Goal: Information Seeking & Learning: Check status

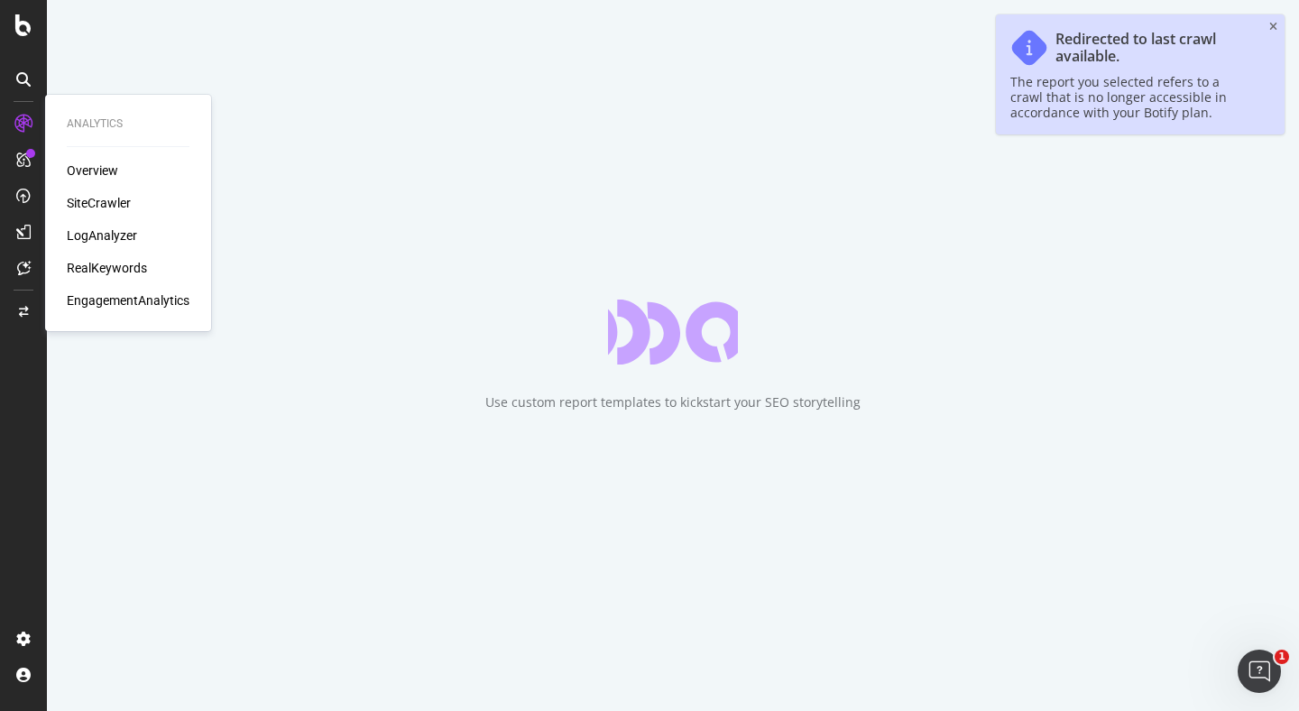
click at [98, 199] on div "SiteCrawler" at bounding box center [99, 203] width 64 height 18
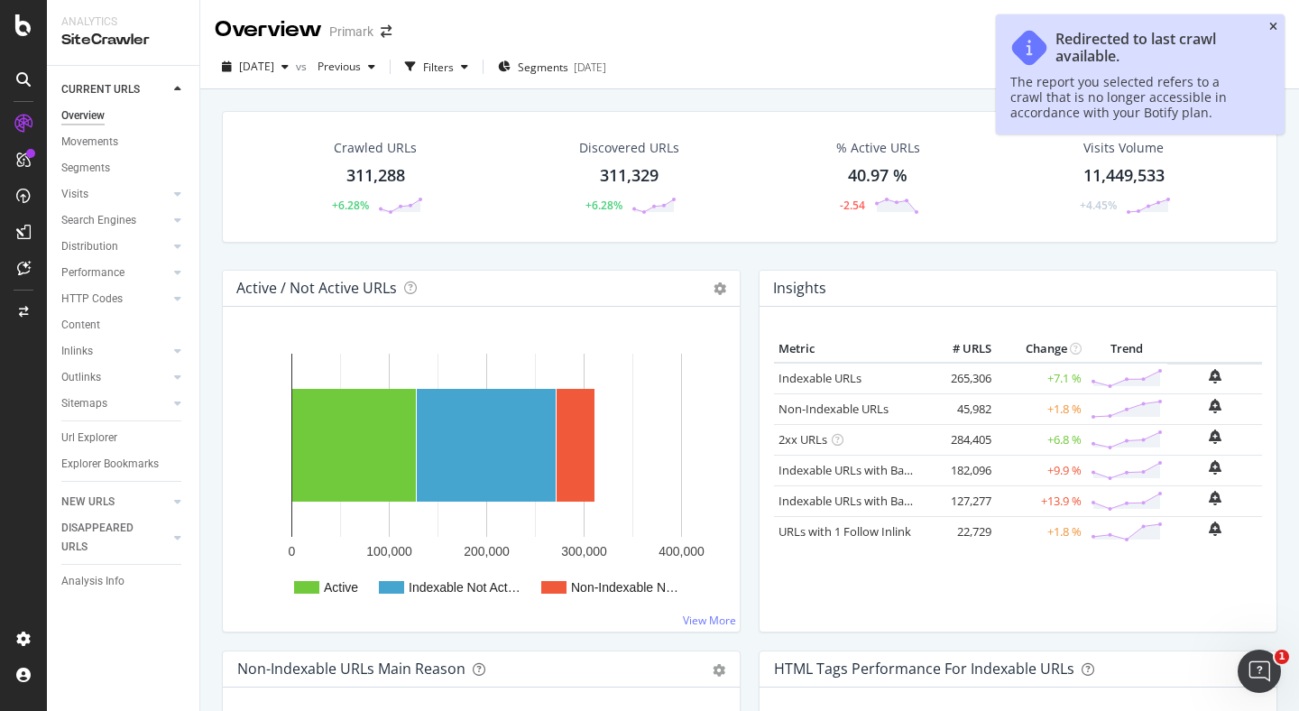
click at [1276, 23] on icon "close toast" at bounding box center [1273, 27] width 8 height 11
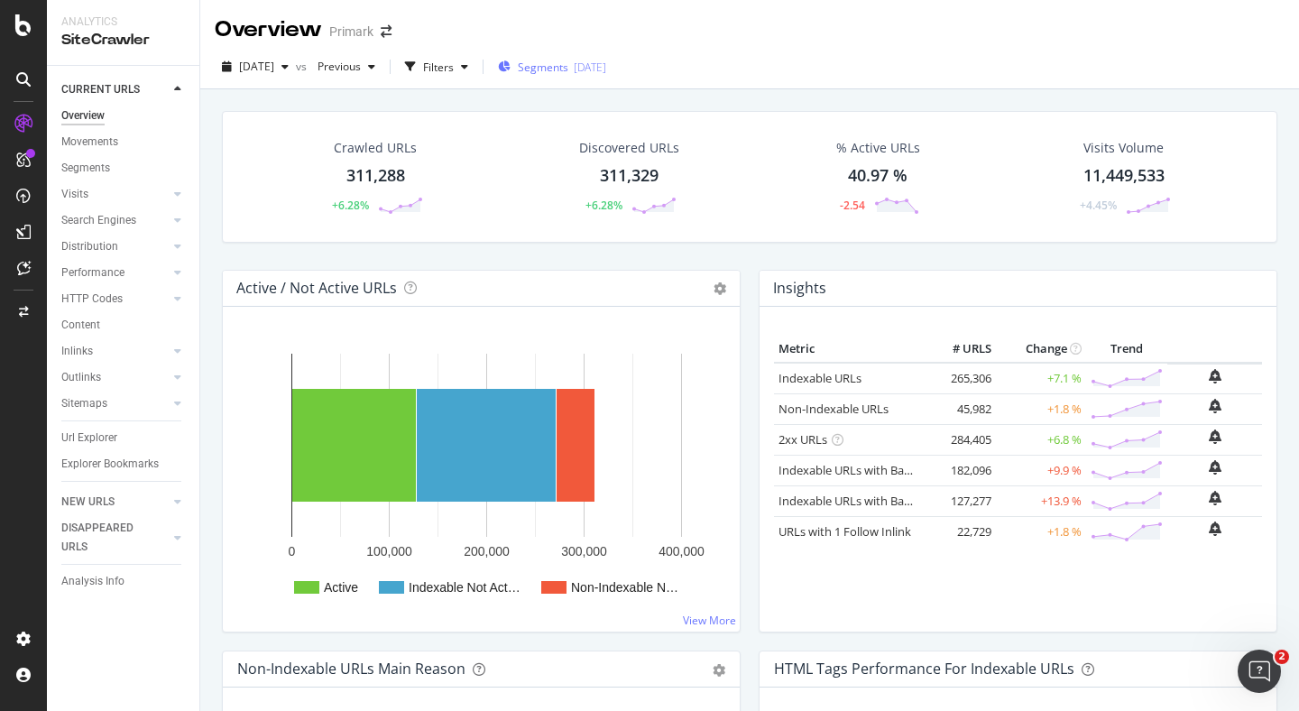
click at [568, 68] on span "Segments" at bounding box center [543, 67] width 51 height 15
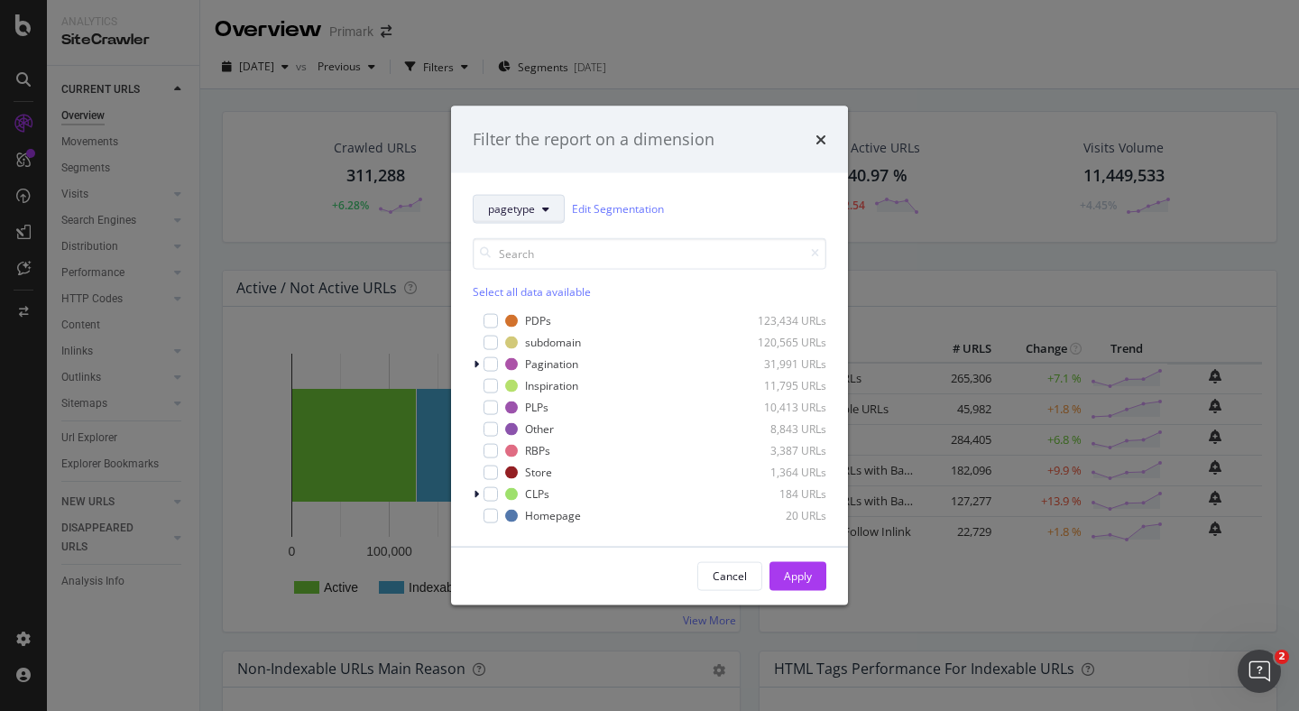
click at [542, 208] on icon "modal" at bounding box center [545, 208] width 7 height 11
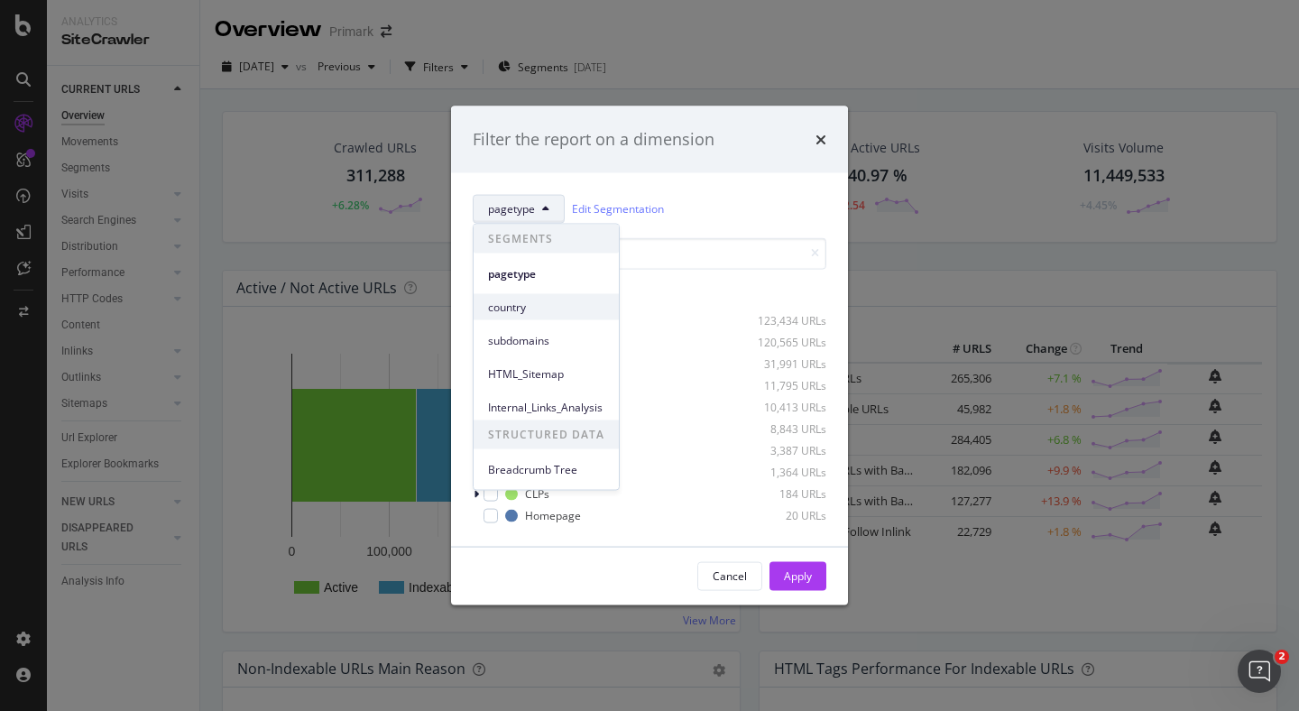
click at [519, 302] on span "country" at bounding box center [546, 307] width 116 height 16
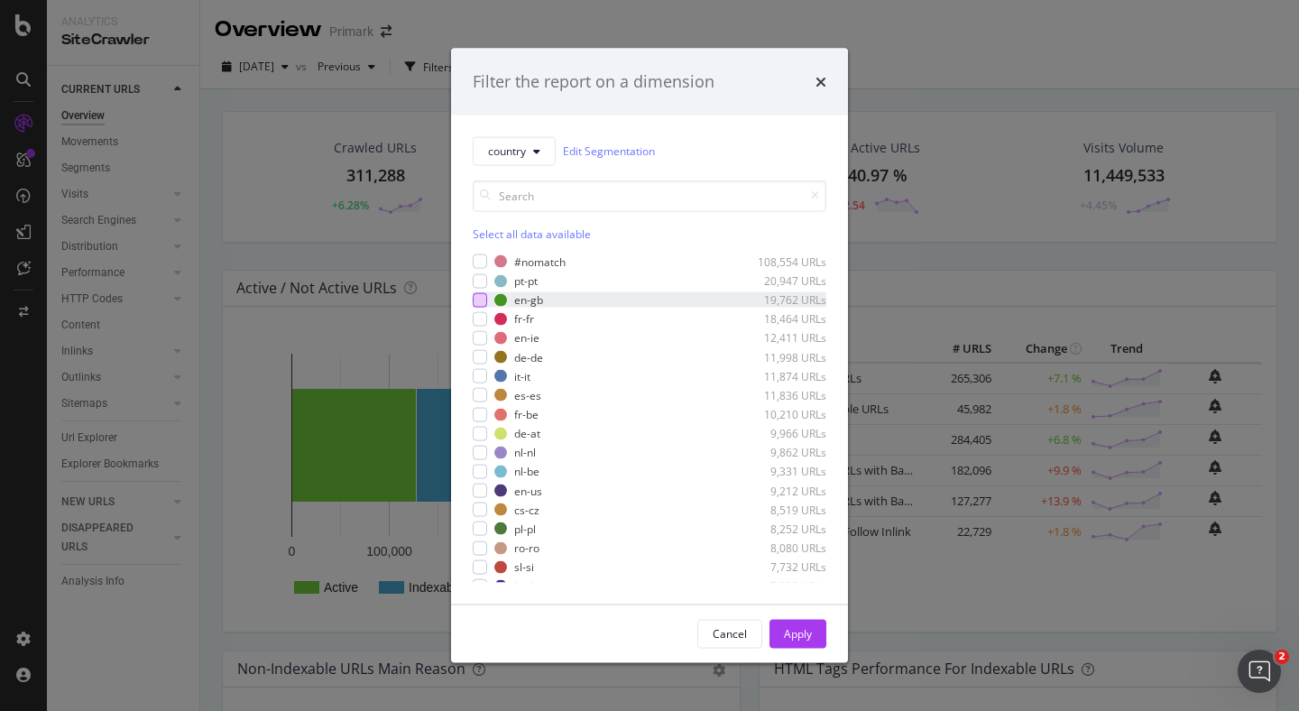
click at [482, 299] on div "modal" at bounding box center [480, 299] width 14 height 14
click at [795, 630] on div "Apply" at bounding box center [798, 633] width 28 height 15
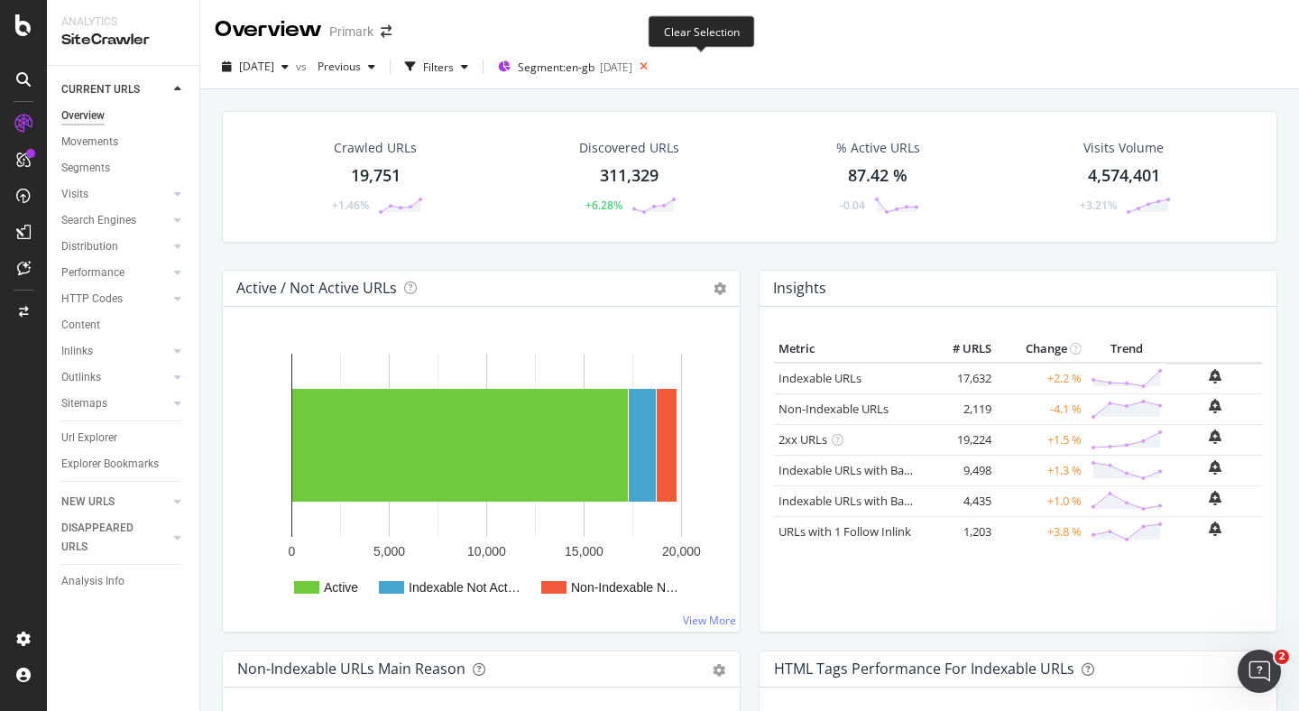
click at [655, 69] on icon at bounding box center [643, 66] width 23 height 25
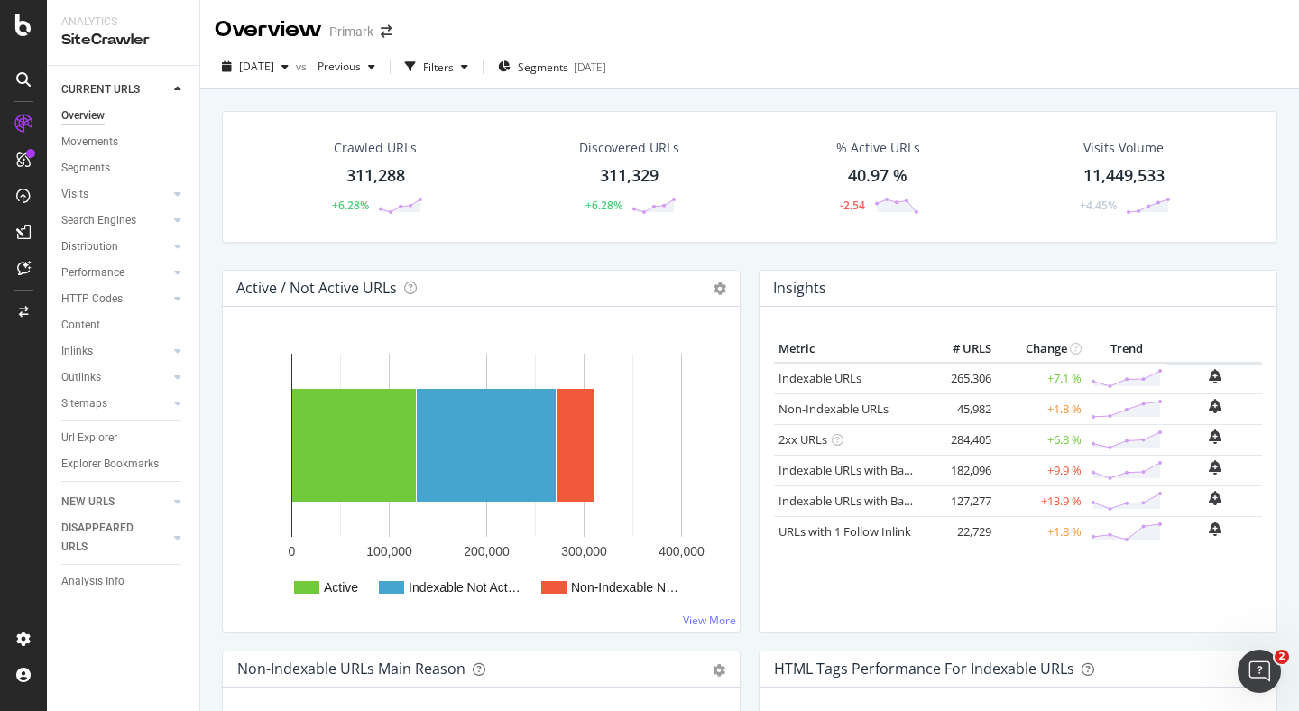
click at [745, 280] on div "Active / Not Active URLs Chart (by Value) Chart (by Percentage) Table Expand Ex…" at bounding box center [481, 460] width 537 height 381
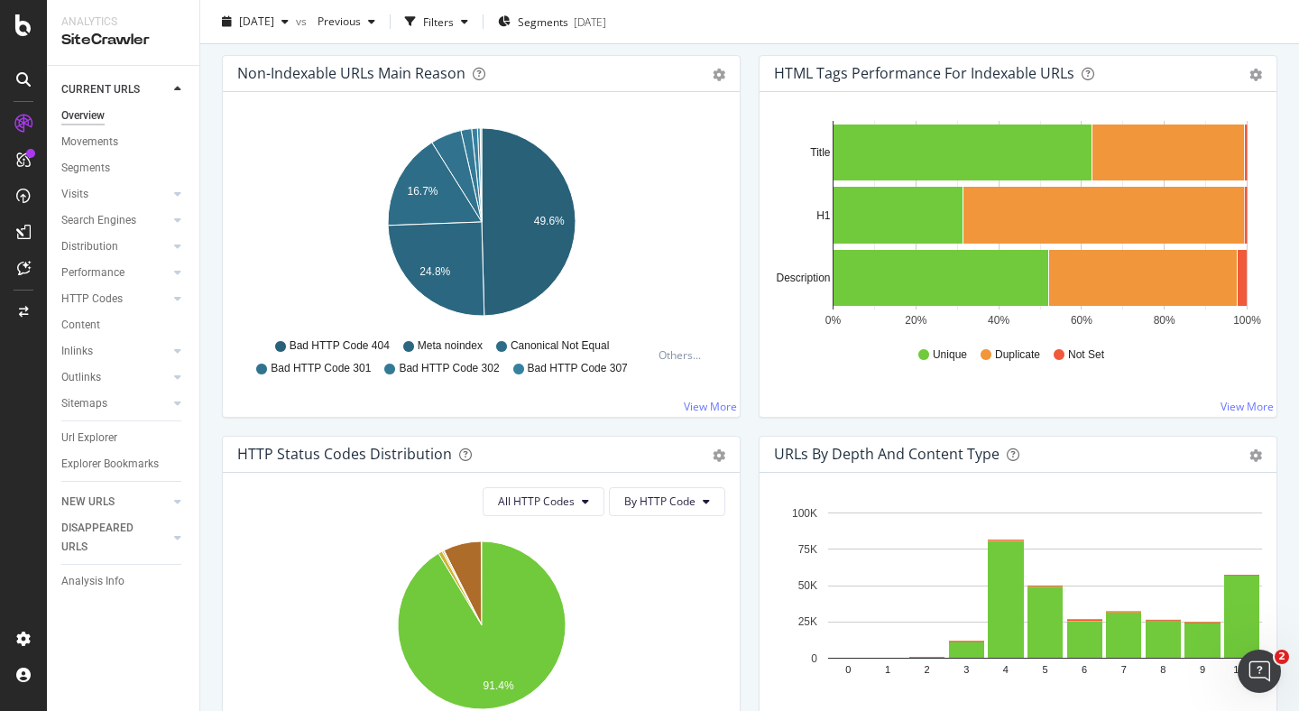
scroll to position [612, 0]
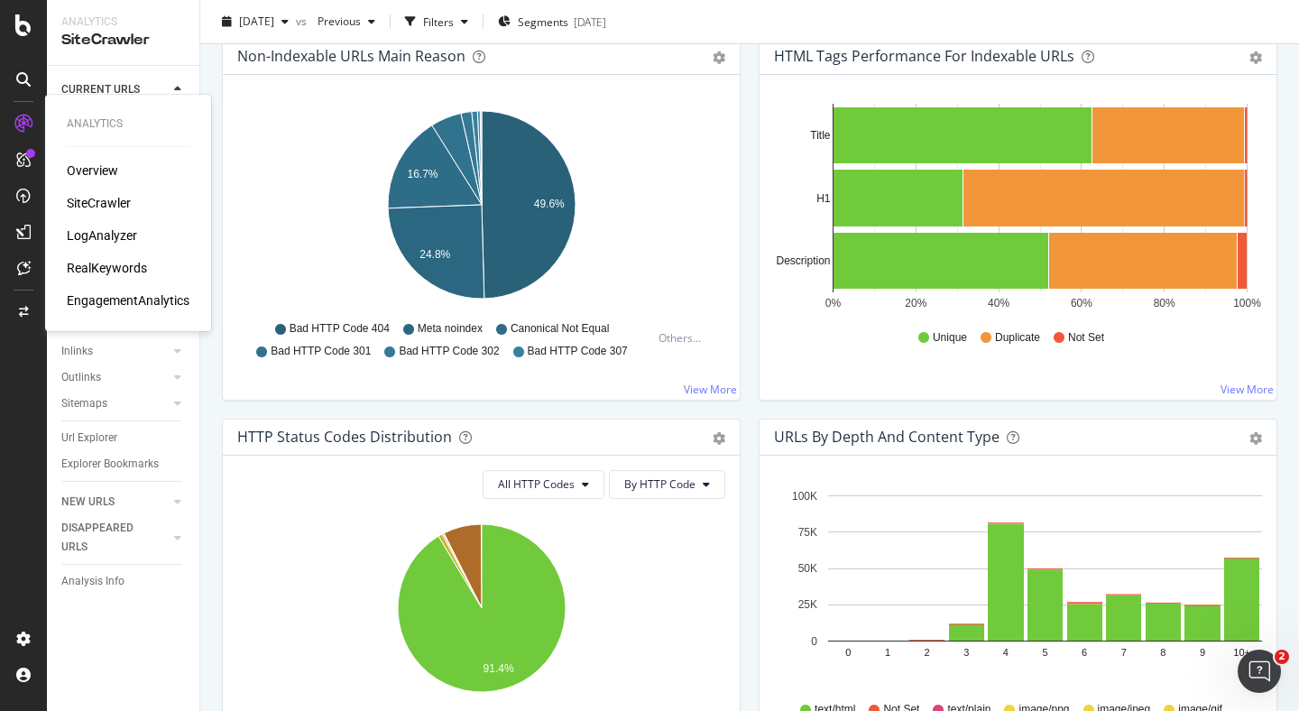
click at [103, 234] on div "LogAnalyzer" at bounding box center [102, 235] width 70 height 18
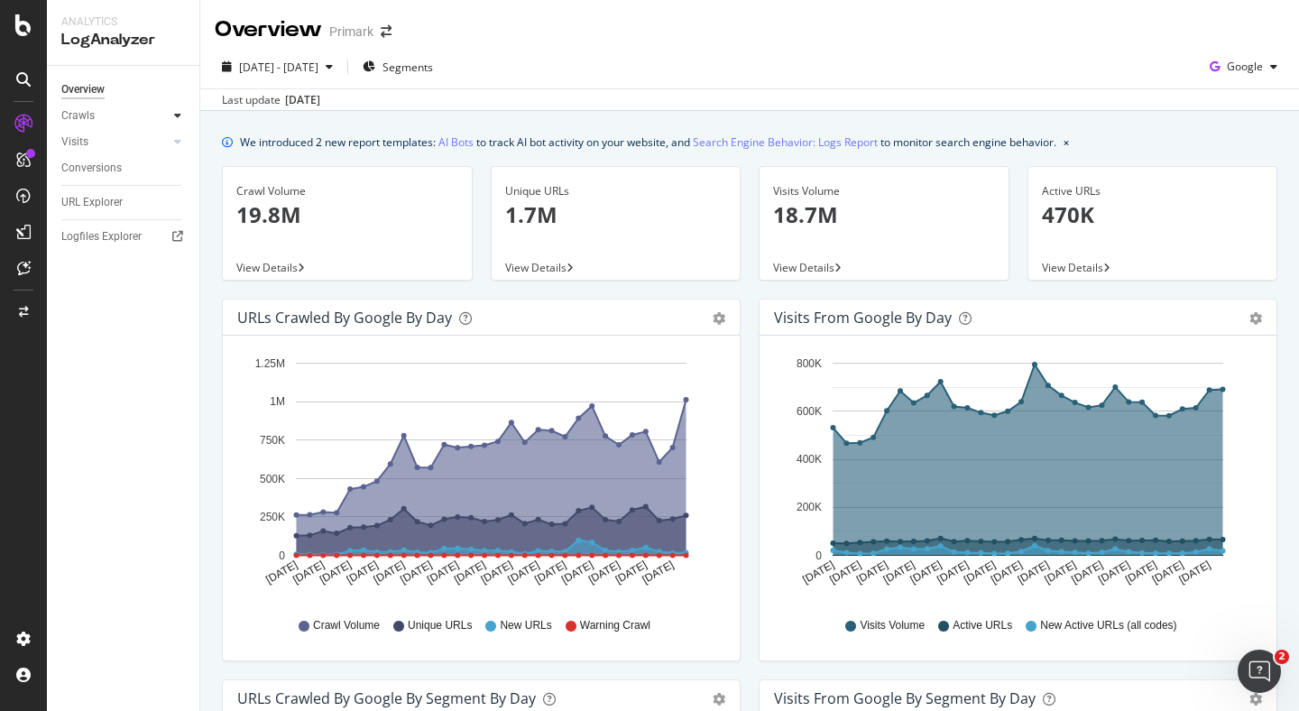
click at [175, 113] on icon at bounding box center [177, 115] width 7 height 11
click at [119, 213] on div "HTTP Codes" at bounding box center [99, 213] width 61 height 19
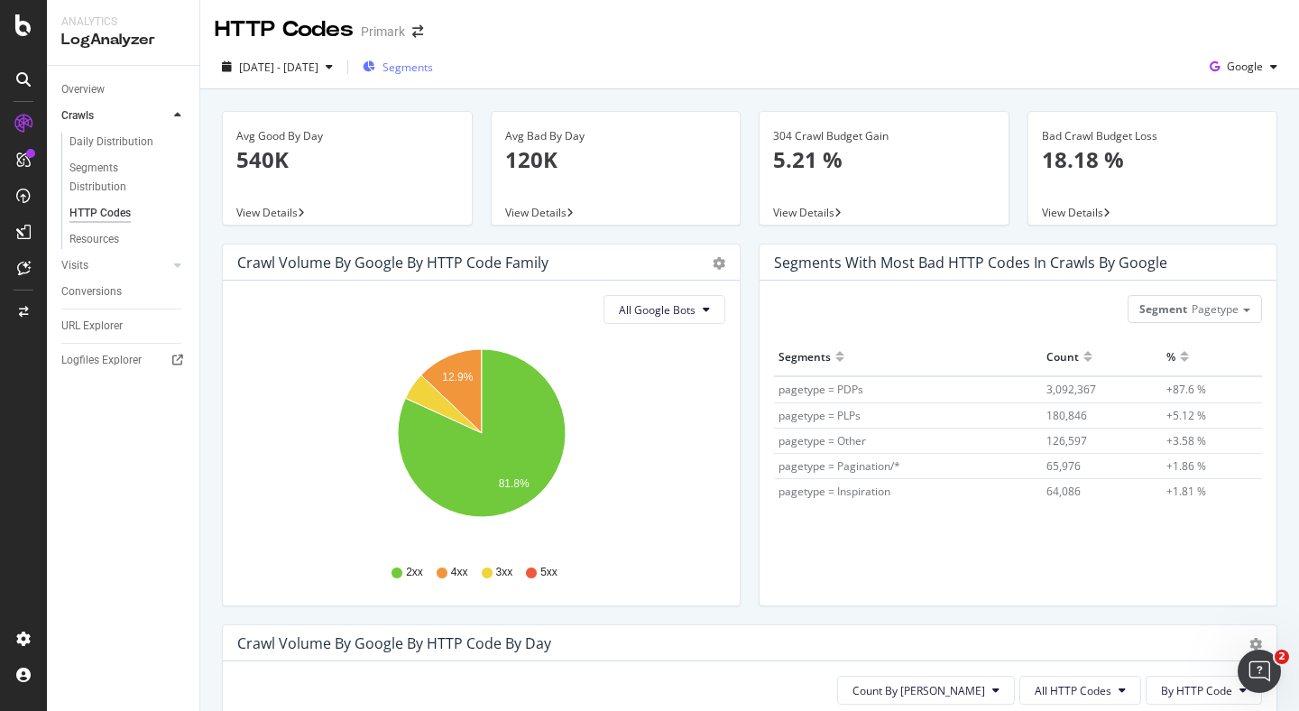
click at [433, 67] on span "Segments" at bounding box center [407, 67] width 51 height 15
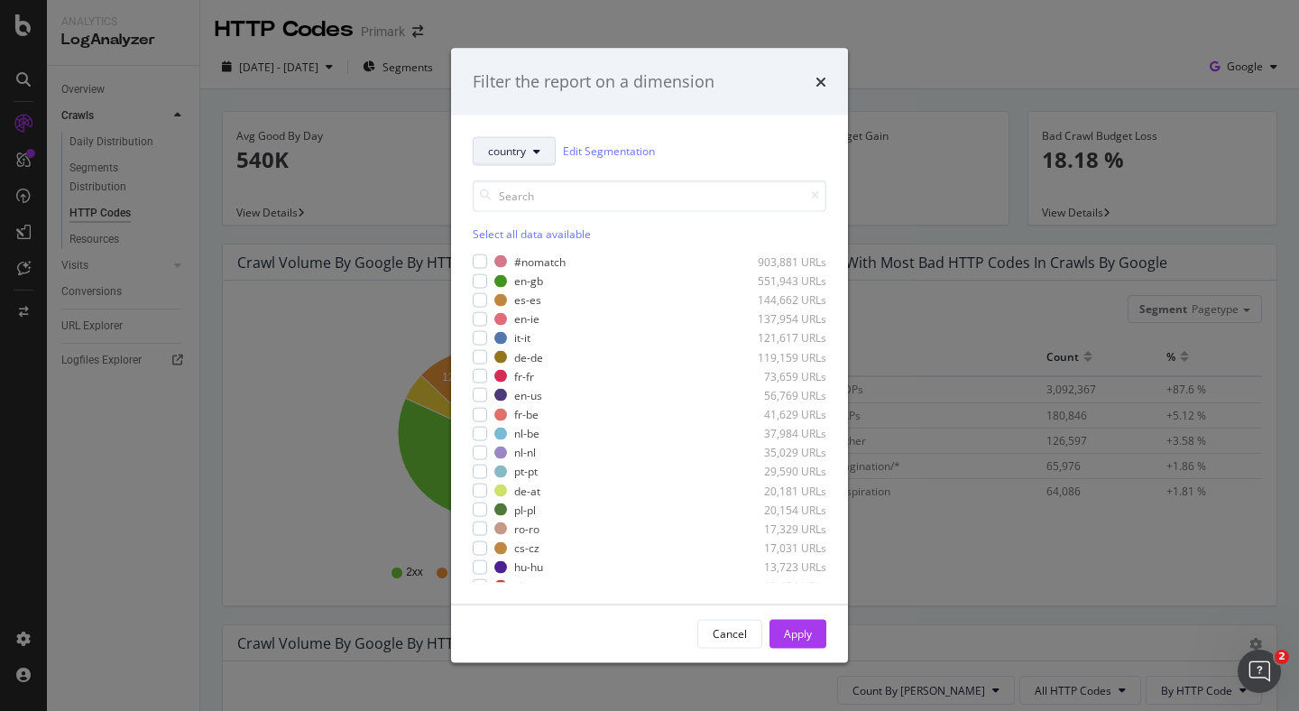
click at [517, 153] on span "country" at bounding box center [507, 150] width 38 height 15
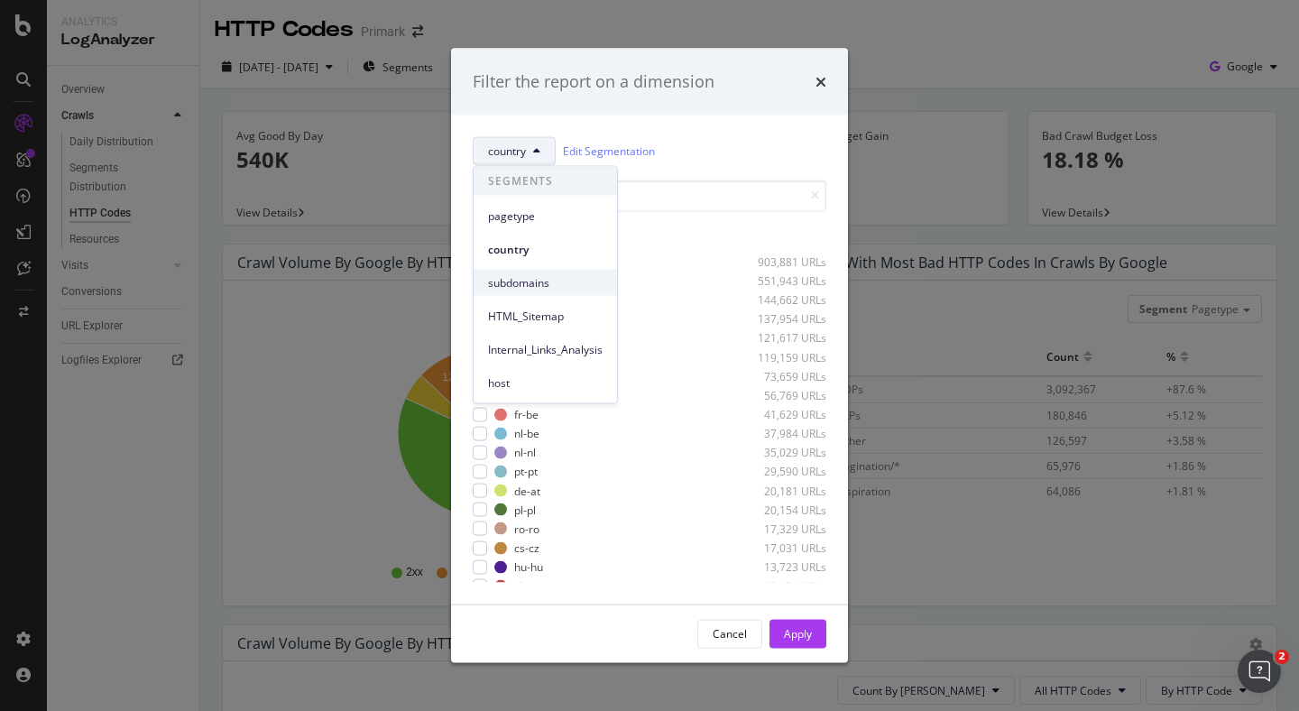
click at [519, 281] on span "subdomains" at bounding box center [545, 282] width 115 height 16
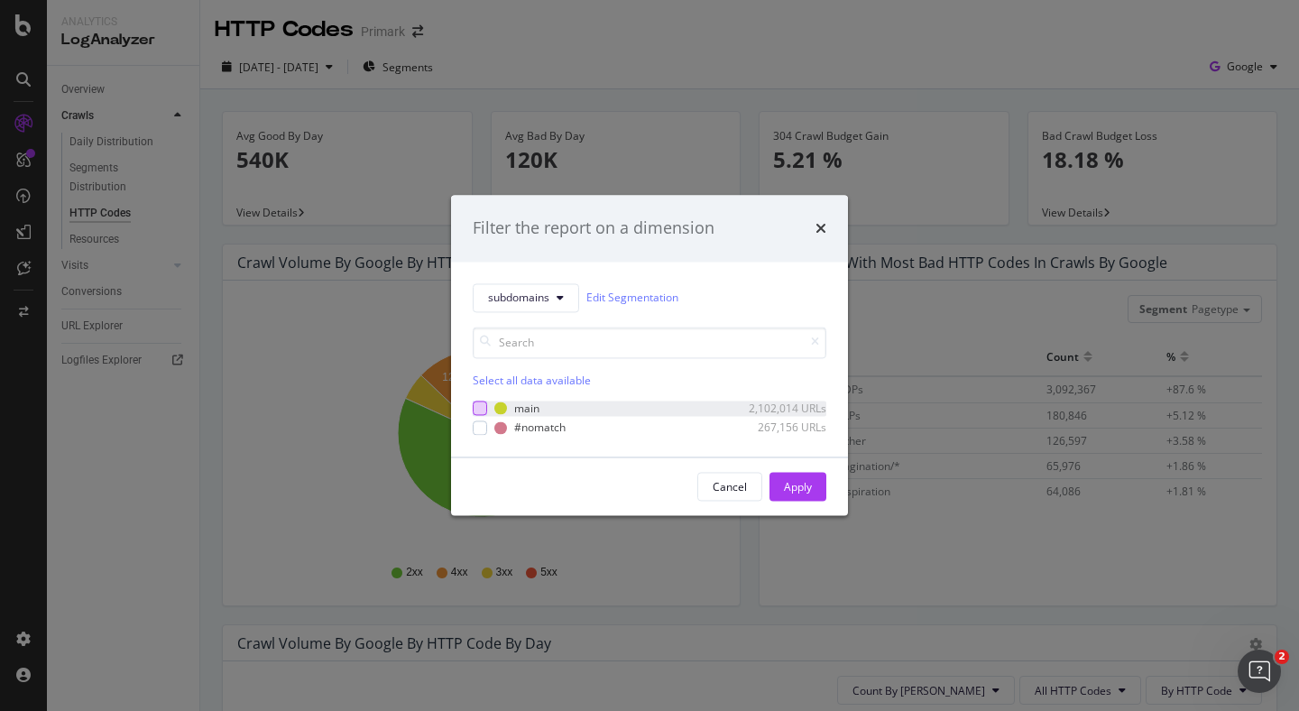
click at [480, 408] on div "modal" at bounding box center [480, 408] width 14 height 14
click at [789, 473] on div "Apply" at bounding box center [798, 486] width 28 height 27
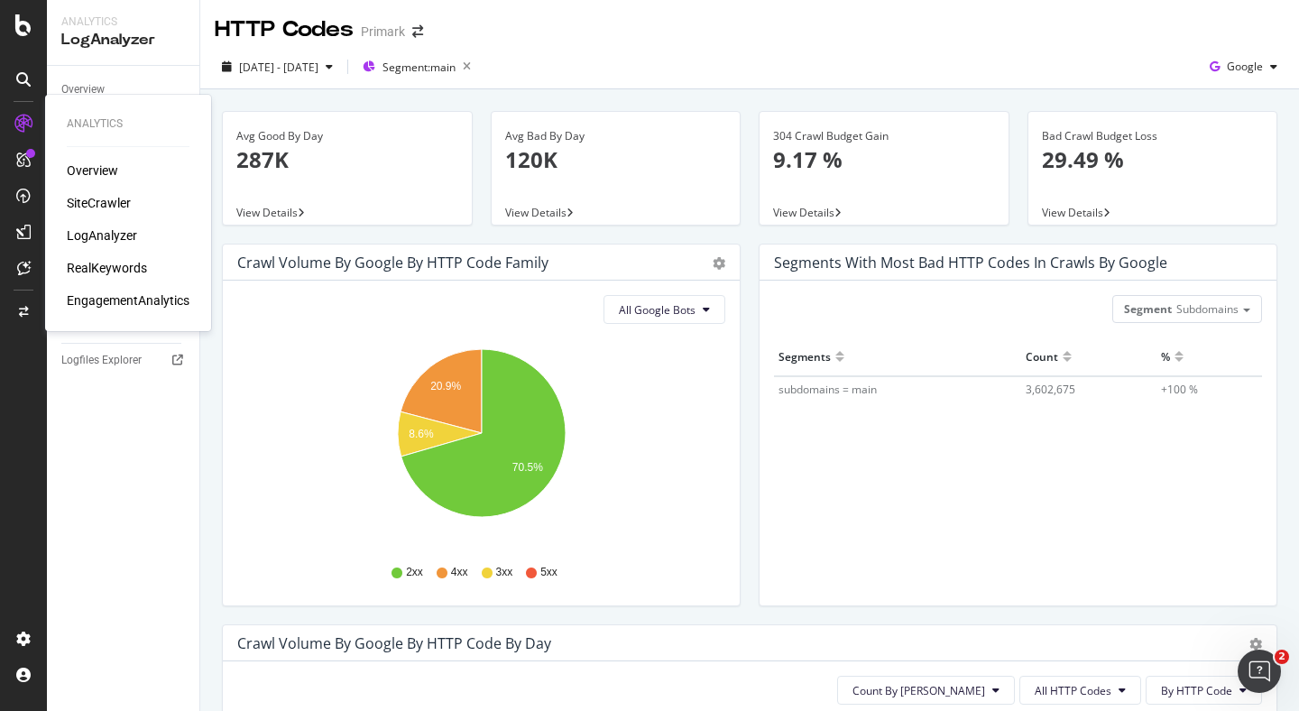
click at [116, 207] on div "SiteCrawler" at bounding box center [99, 203] width 64 height 18
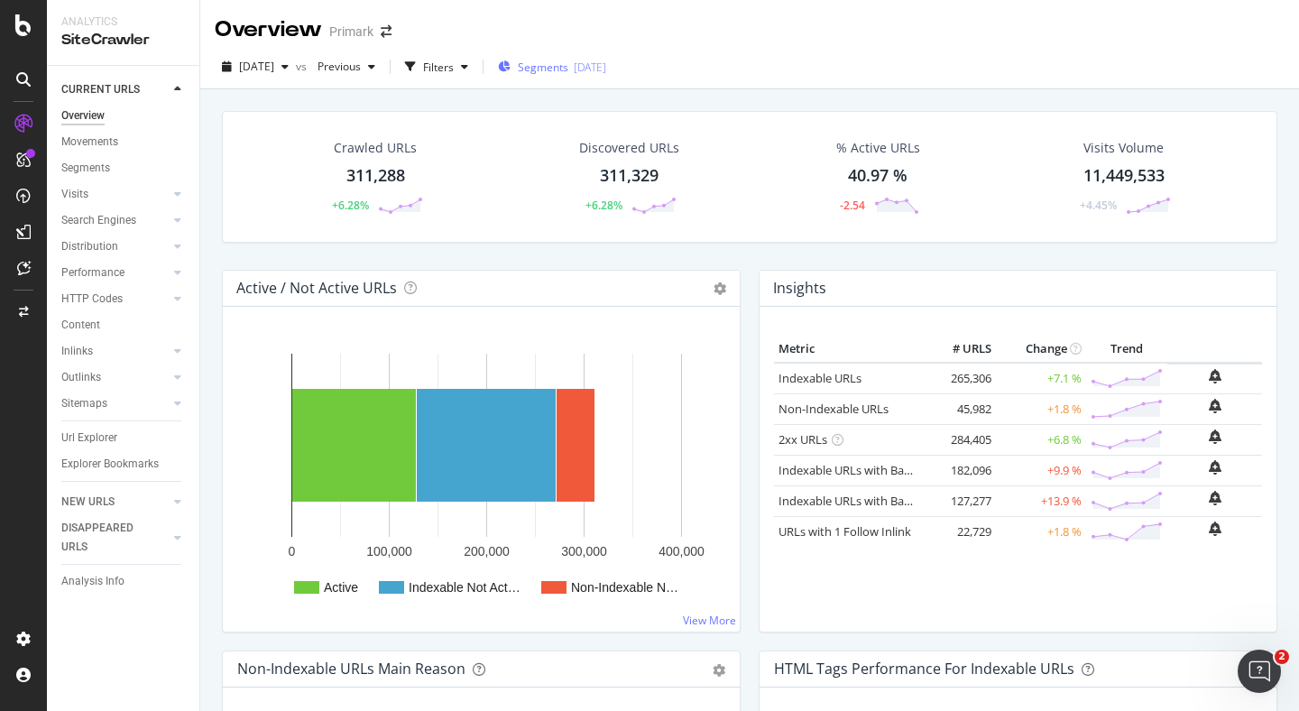
click at [605, 62] on div "2025-04-03" at bounding box center [590, 67] width 32 height 15
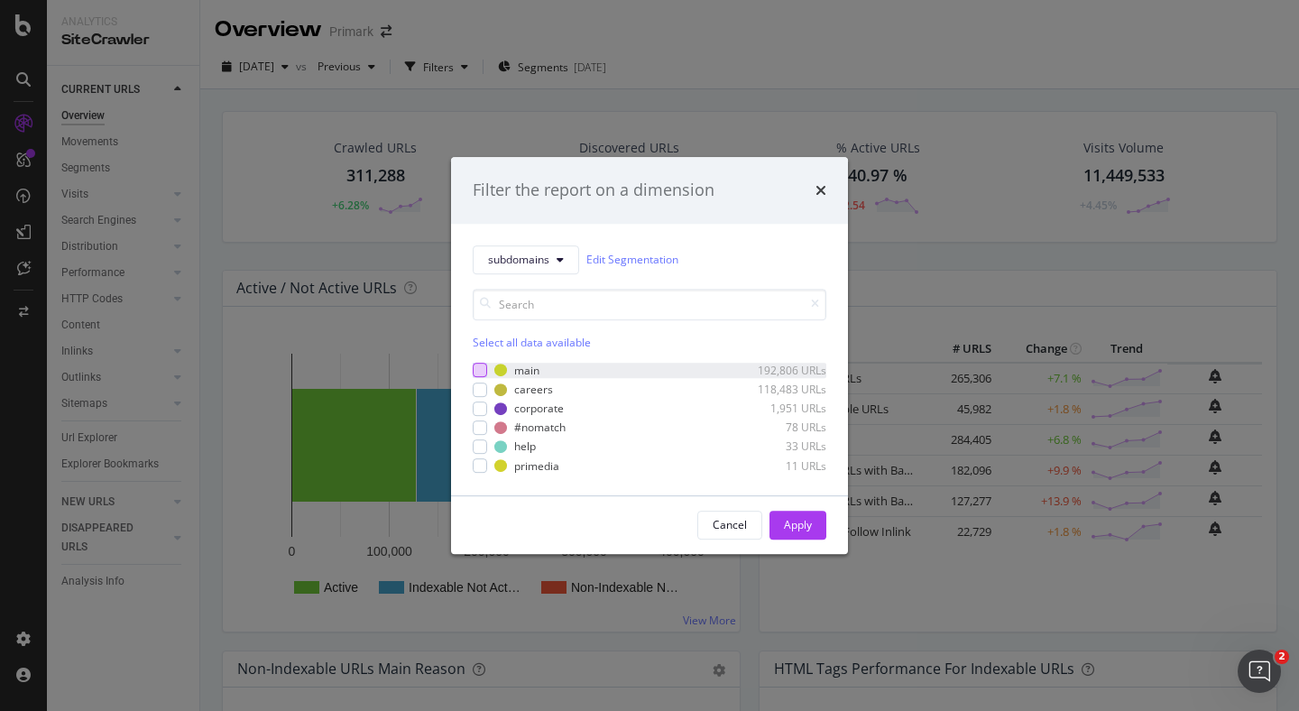
click at [485, 368] on div "modal" at bounding box center [480, 370] width 14 height 14
click at [801, 518] on div "Apply" at bounding box center [798, 524] width 28 height 15
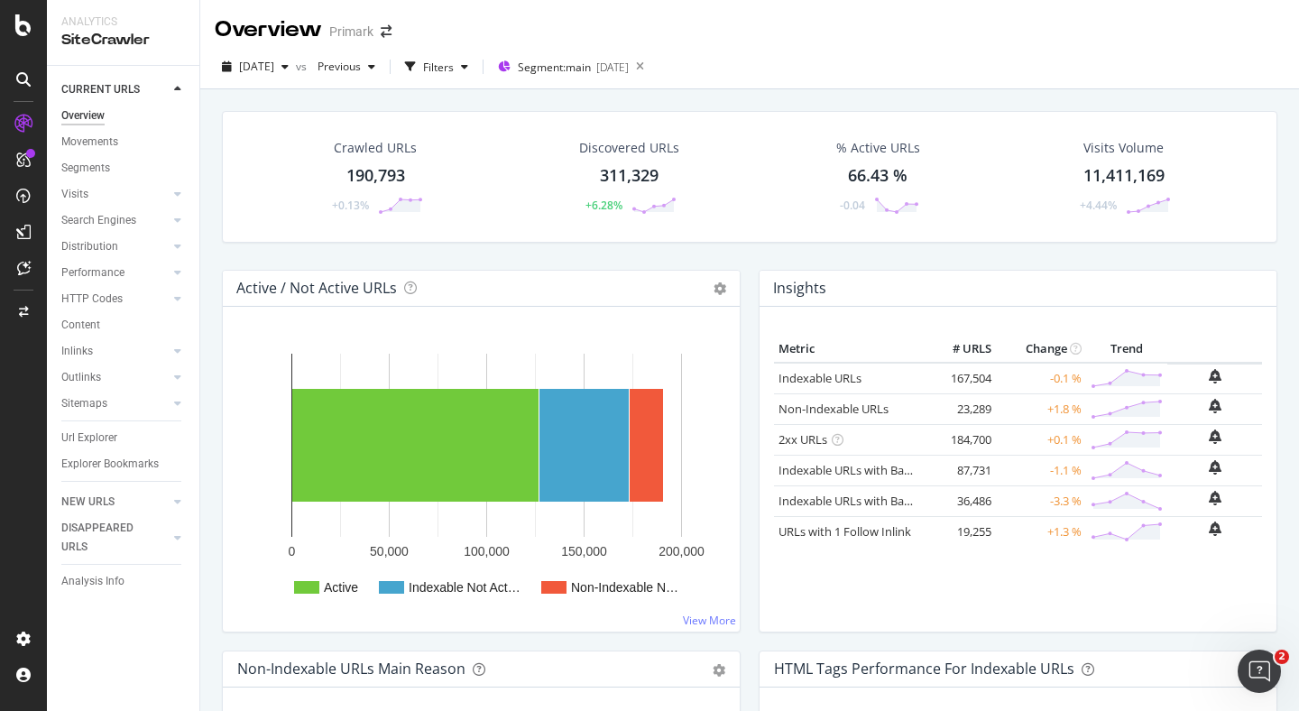
click at [746, 272] on div "Active / Not Active URLs Chart (by Value) Chart (by Percentage) Table Expand Ex…" at bounding box center [481, 460] width 537 height 381
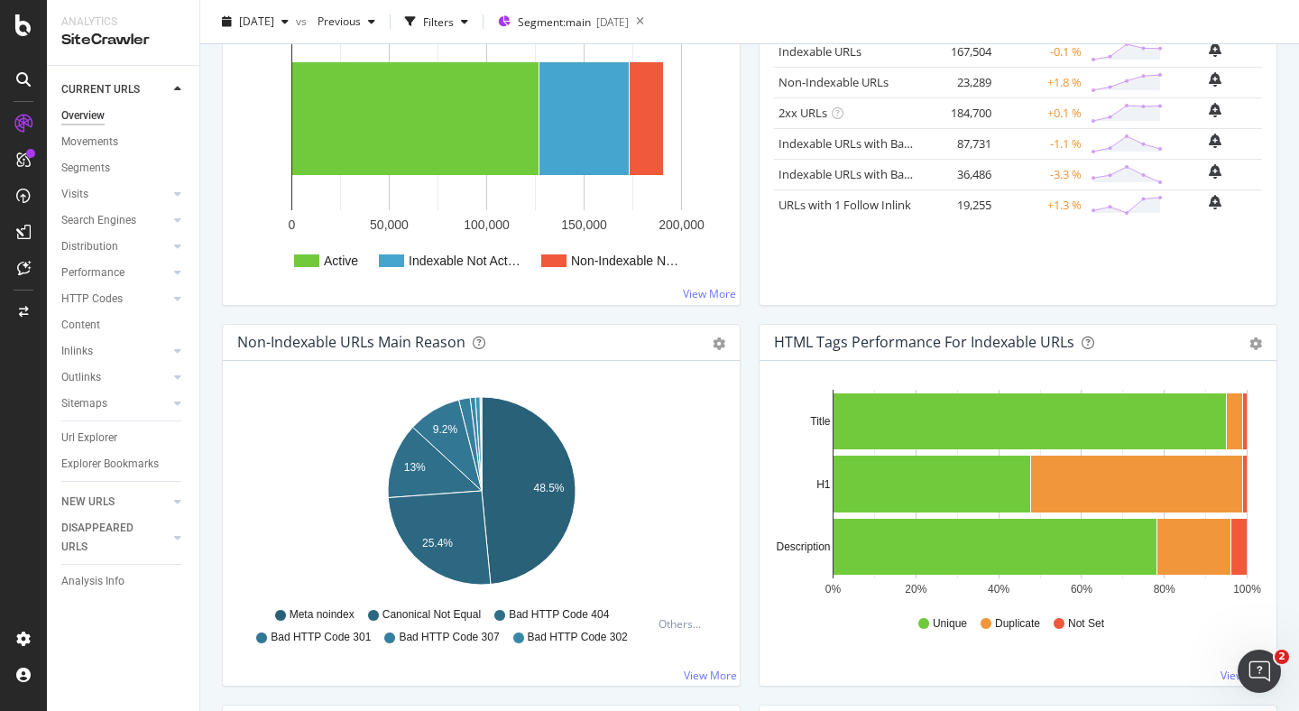
scroll to position [371, 0]
